Goal: Navigation & Orientation: Find specific page/section

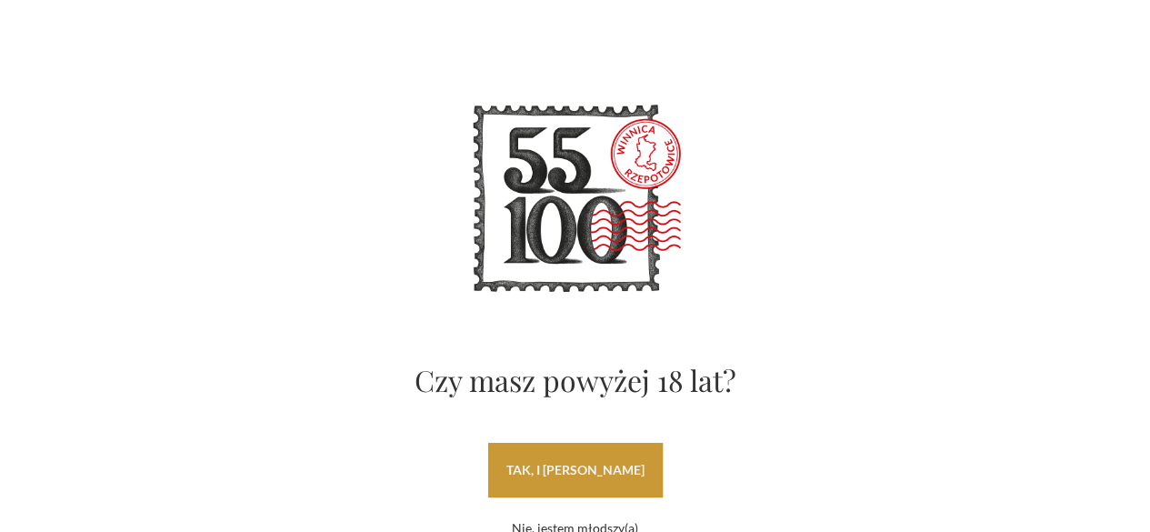
click at [643, 454] on link "tak, i uwielbiam wino" at bounding box center [575, 470] width 175 height 55
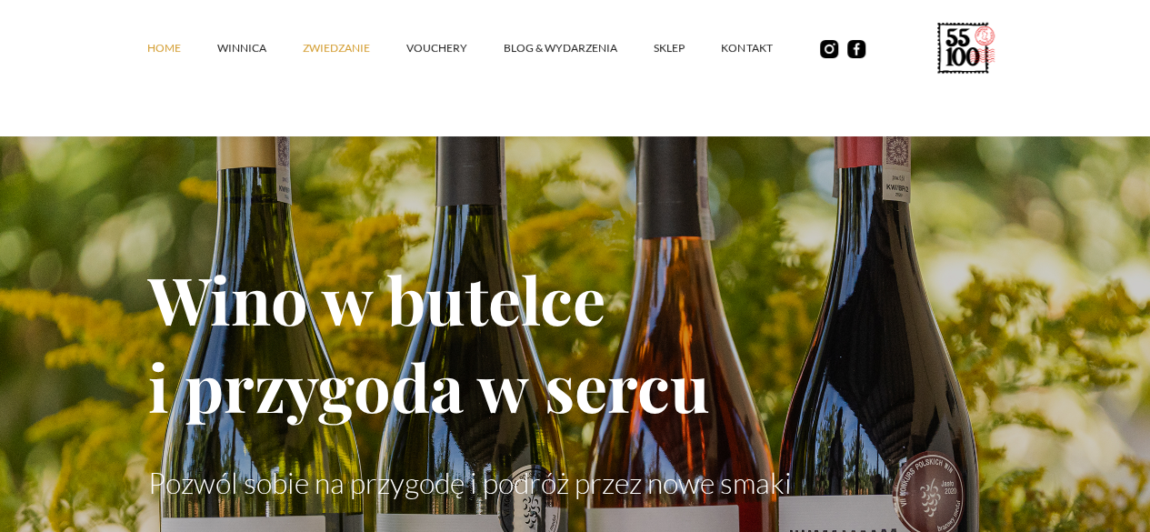
click at [303, 68] on link "ZWIEDZANIE" at bounding box center [355, 48] width 104 height 55
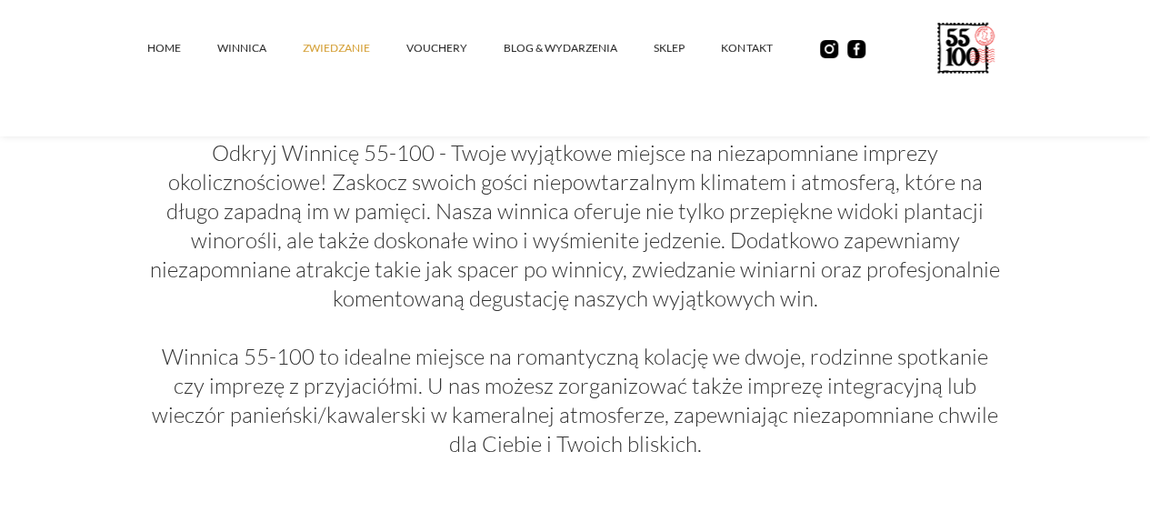
scroll to position [2374, 0]
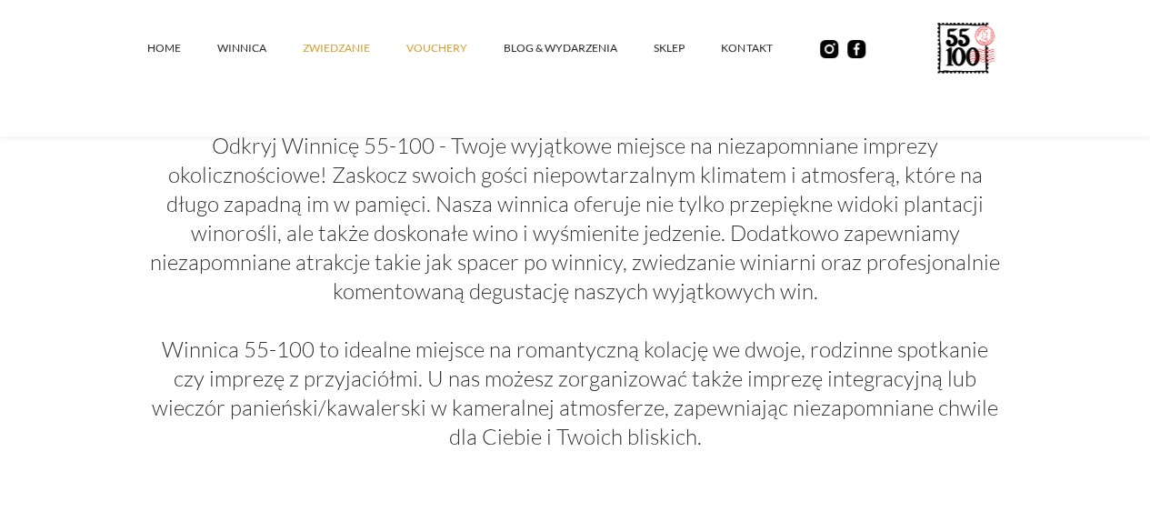
click at [406, 56] on link "vouchery" at bounding box center [454, 48] width 97 height 55
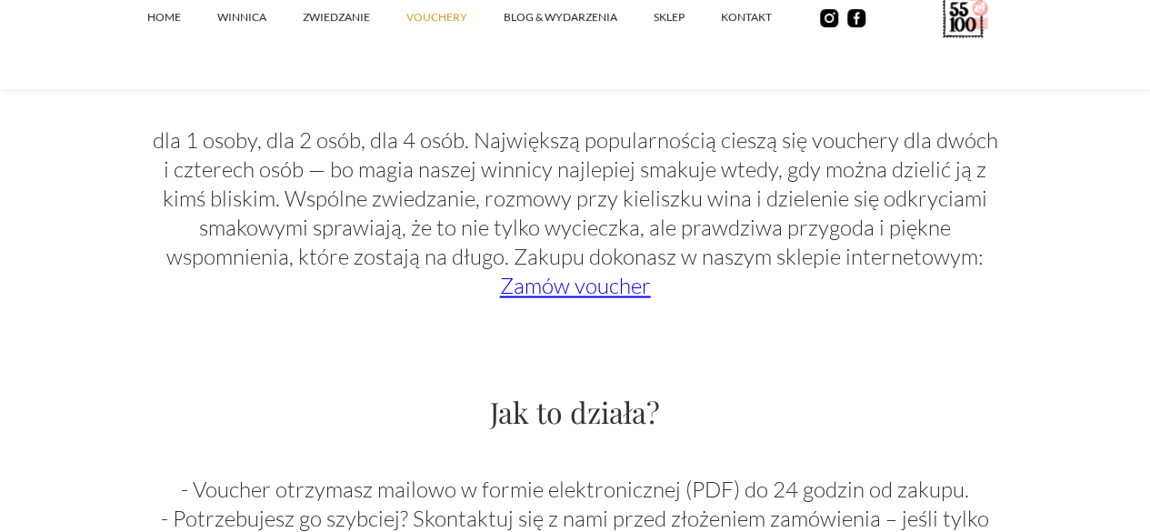
scroll to position [988, 0]
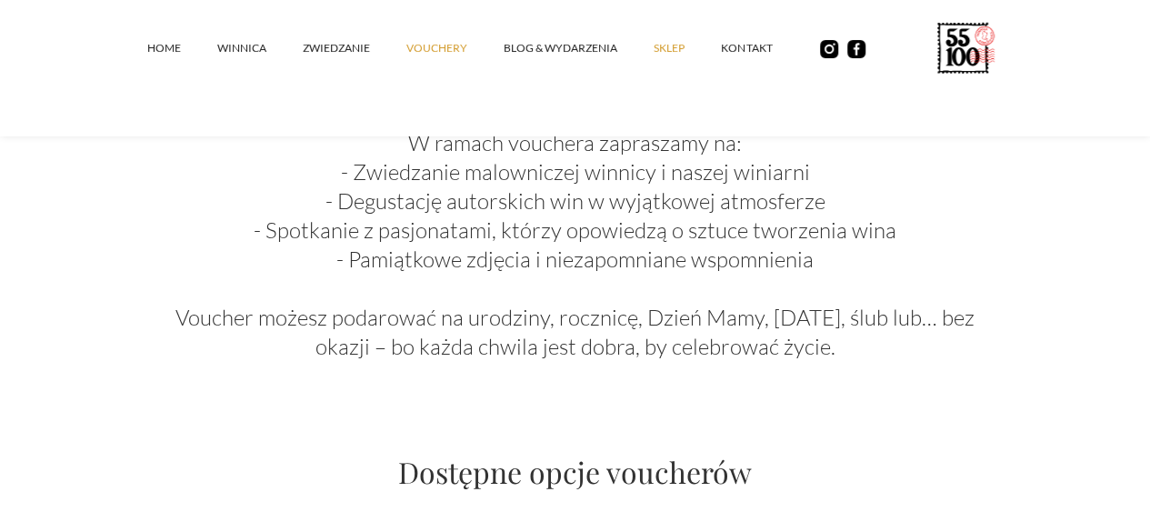
click at [653, 71] on link "SKLEP" at bounding box center [686, 48] width 67 height 55
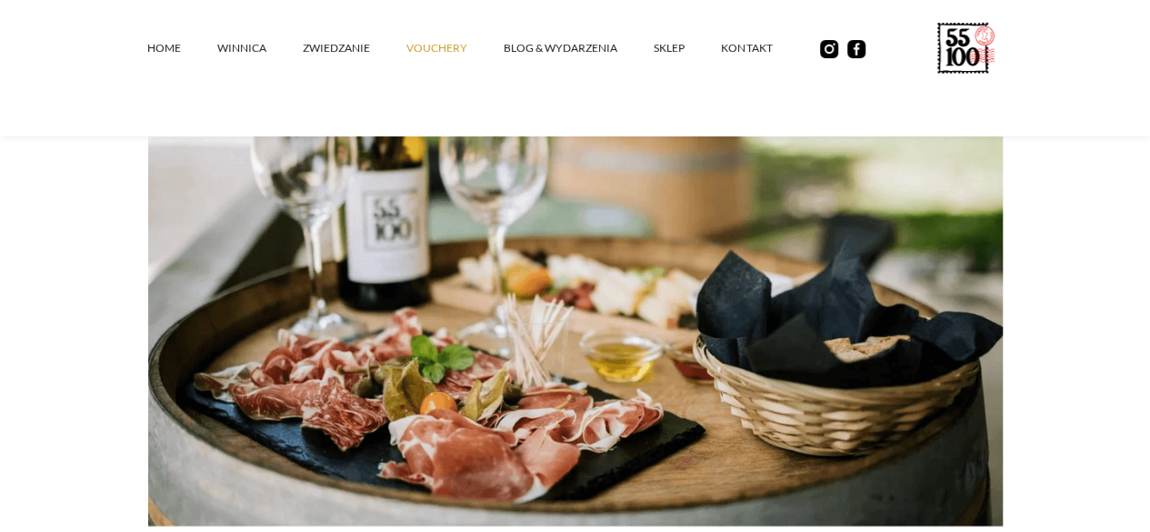
scroll to position [0, 0]
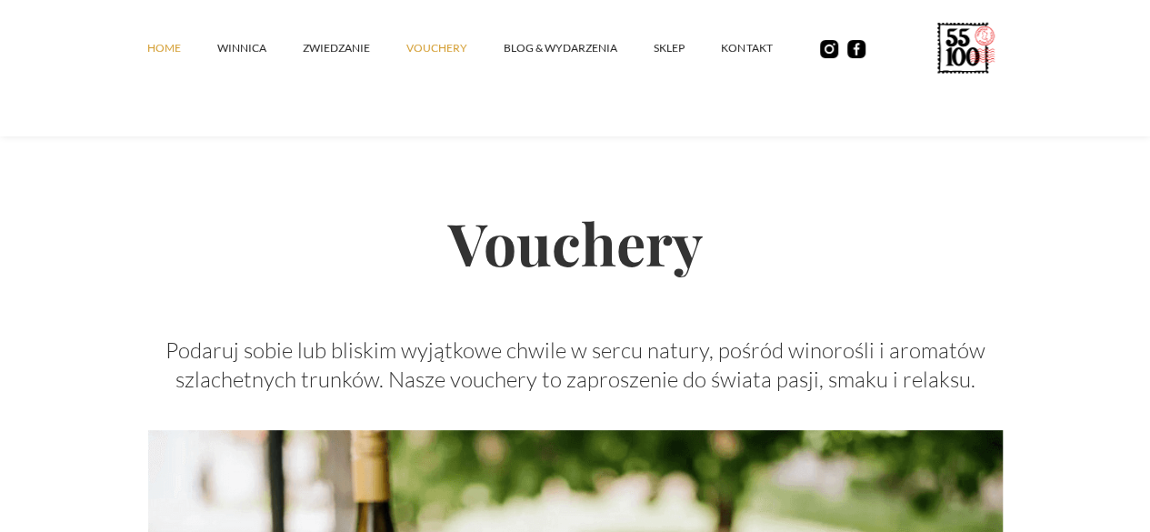
click at [147, 61] on link "Home" at bounding box center [182, 48] width 70 height 55
